Goal: Find specific page/section: Find specific page/section

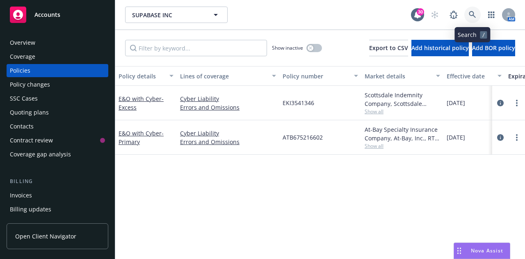
click at [475, 21] on link at bounding box center [473, 15] width 16 height 16
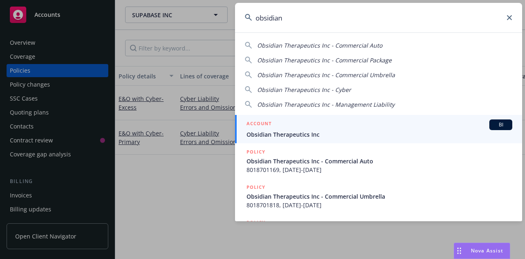
type input "obsidian"
click at [292, 128] on div "ACCOUNT BI" at bounding box center [380, 124] width 266 height 11
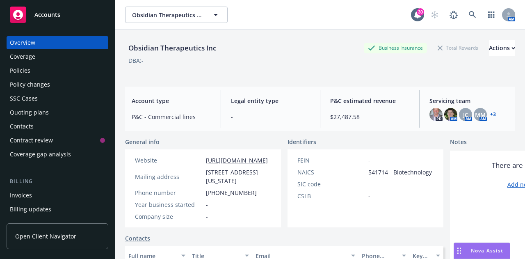
click at [38, 71] on div "Policies" at bounding box center [57, 70] width 95 height 13
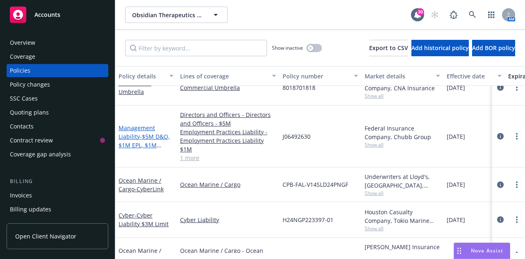
scroll to position [83, 0]
